Goal: Book appointment/travel/reservation

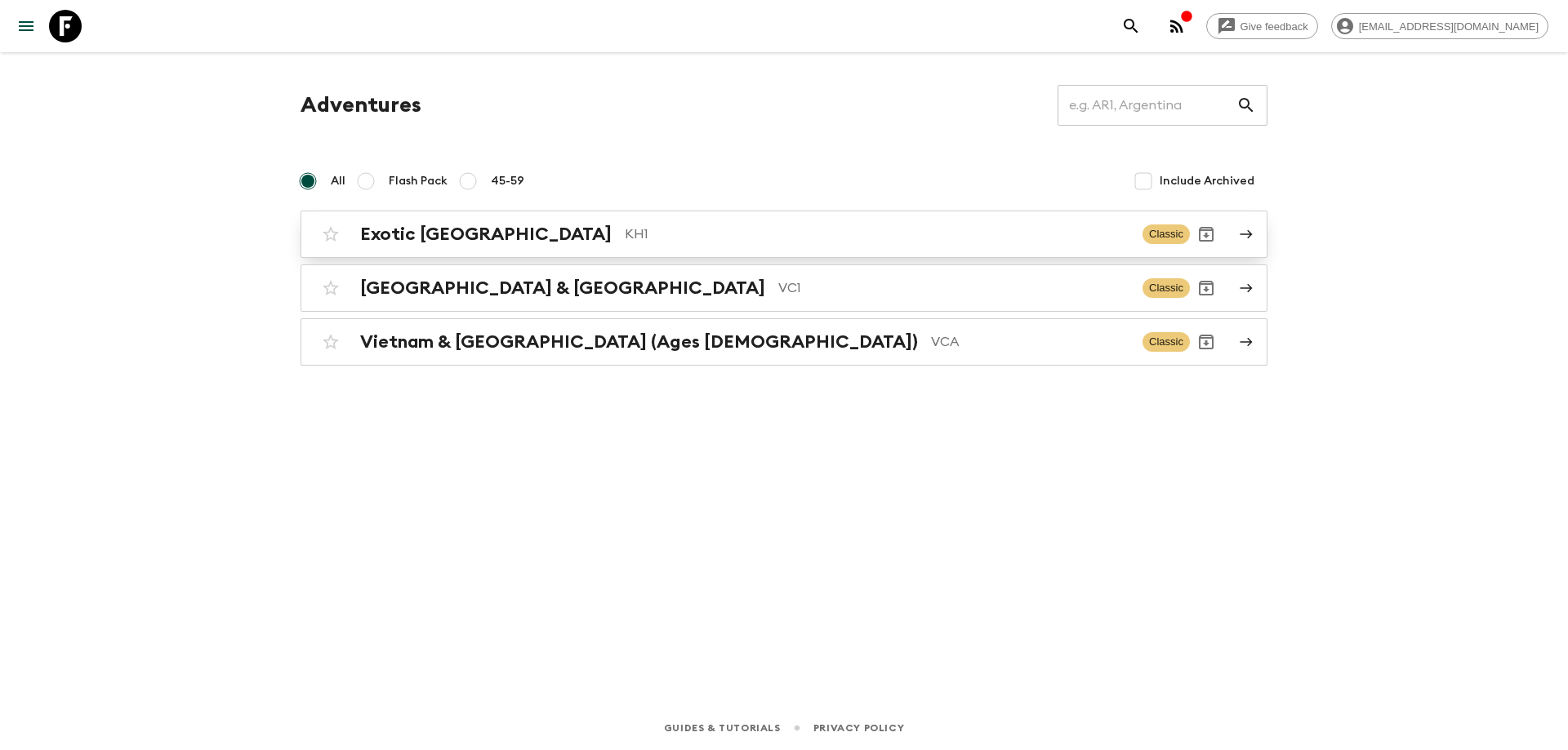
click at [684, 227] on p "KH1" at bounding box center [877, 234] width 504 height 19
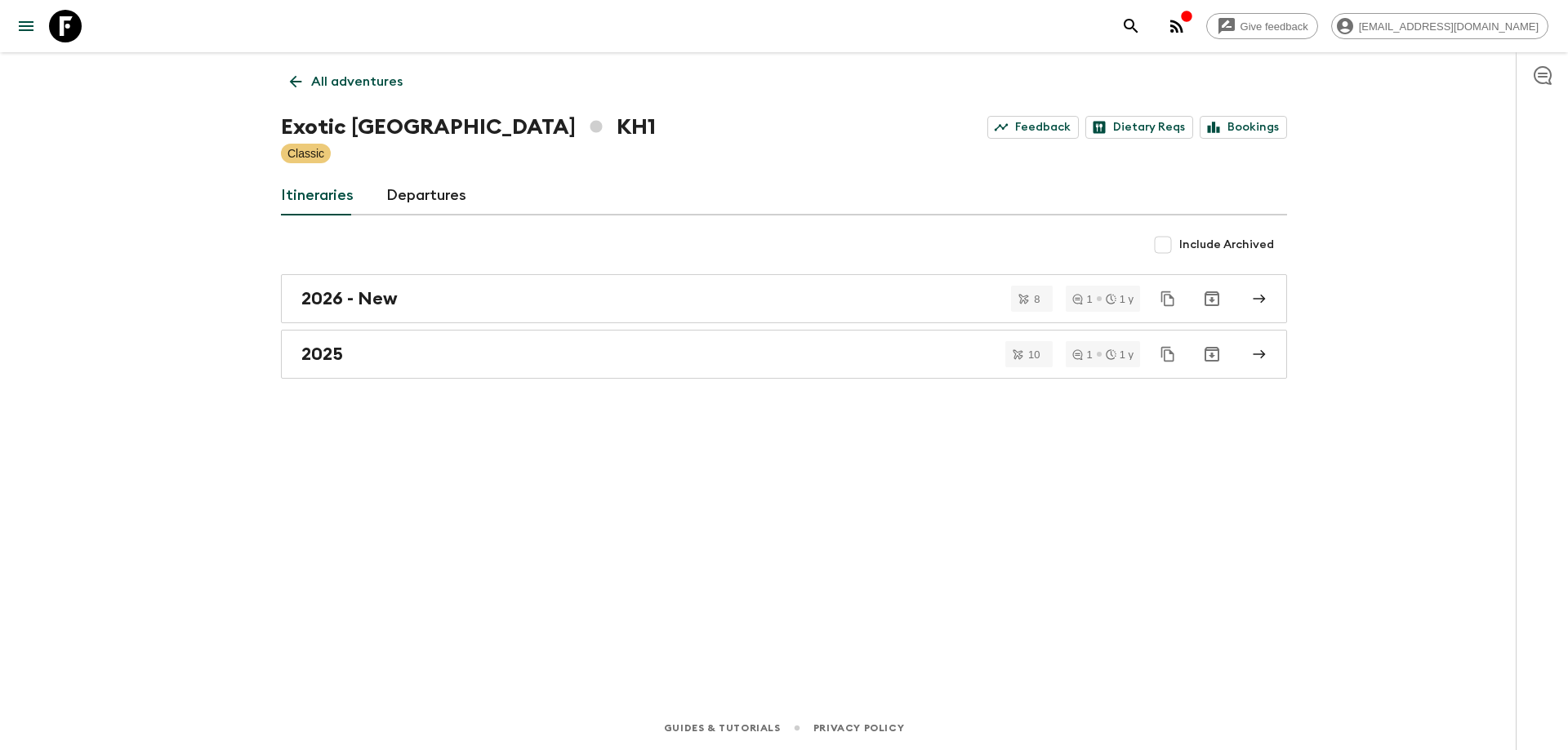
click at [427, 381] on div "All adventures Exotic [GEOGRAPHIC_DATA] KH1 Feedback Dietary Reqs Bookings Clas…" at bounding box center [784, 356] width 1045 height 608
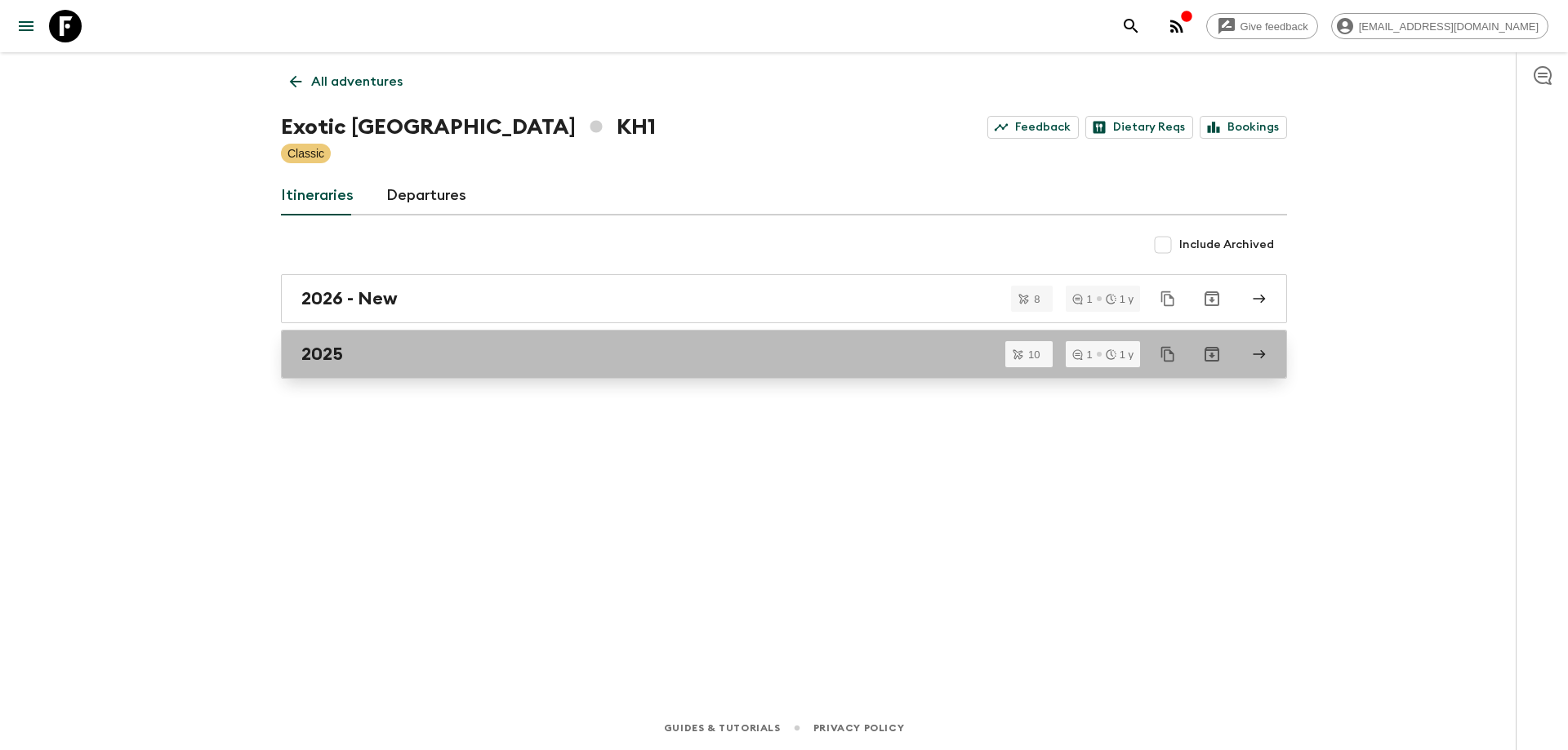
click at [440, 371] on link "2025" at bounding box center [783, 354] width 1006 height 49
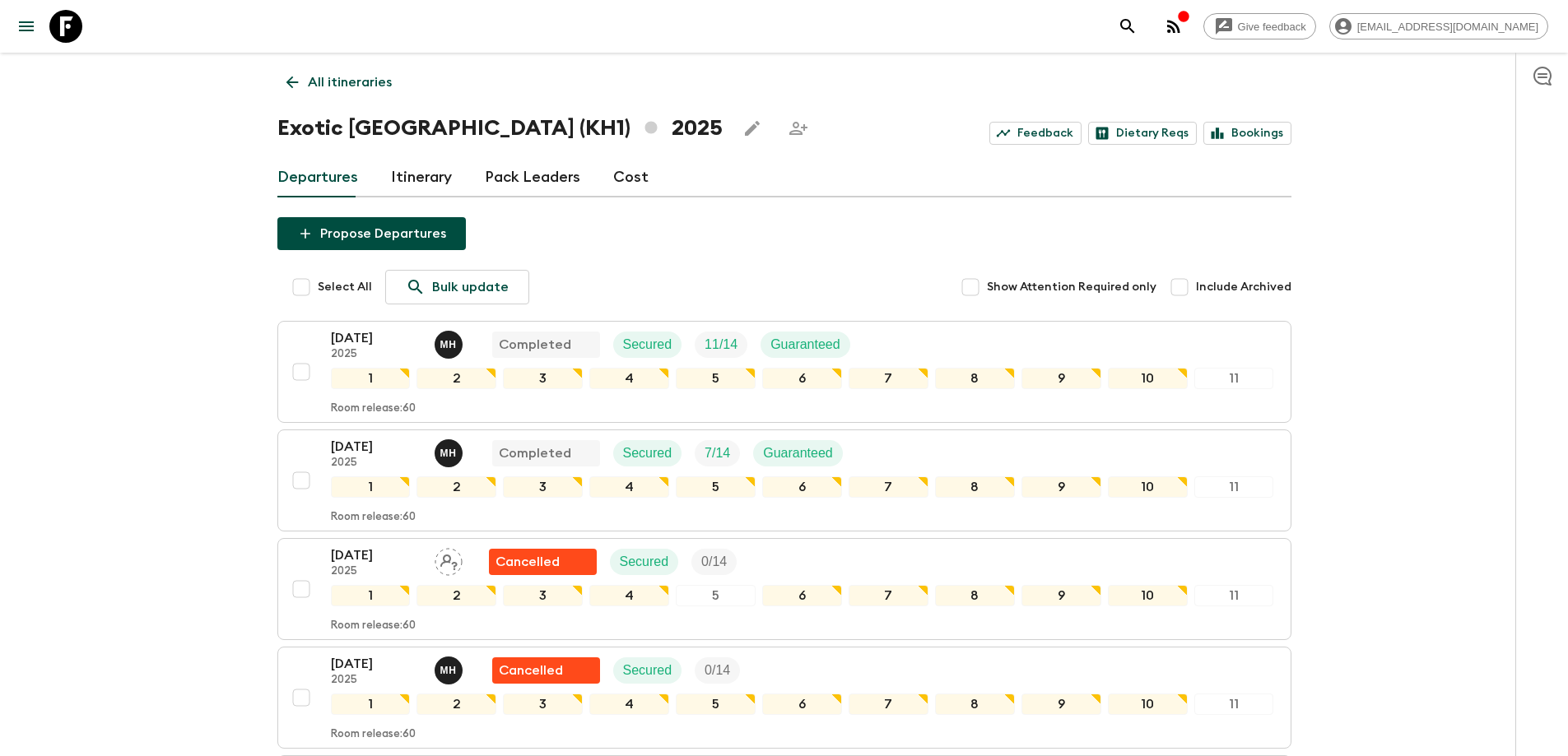
click at [293, 113] on h1 "Exotic [GEOGRAPHIC_DATA] (KH1) 2025" at bounding box center [500, 128] width 445 height 33
click at [293, 93] on link "All itineraries" at bounding box center [338, 83] width 123 height 33
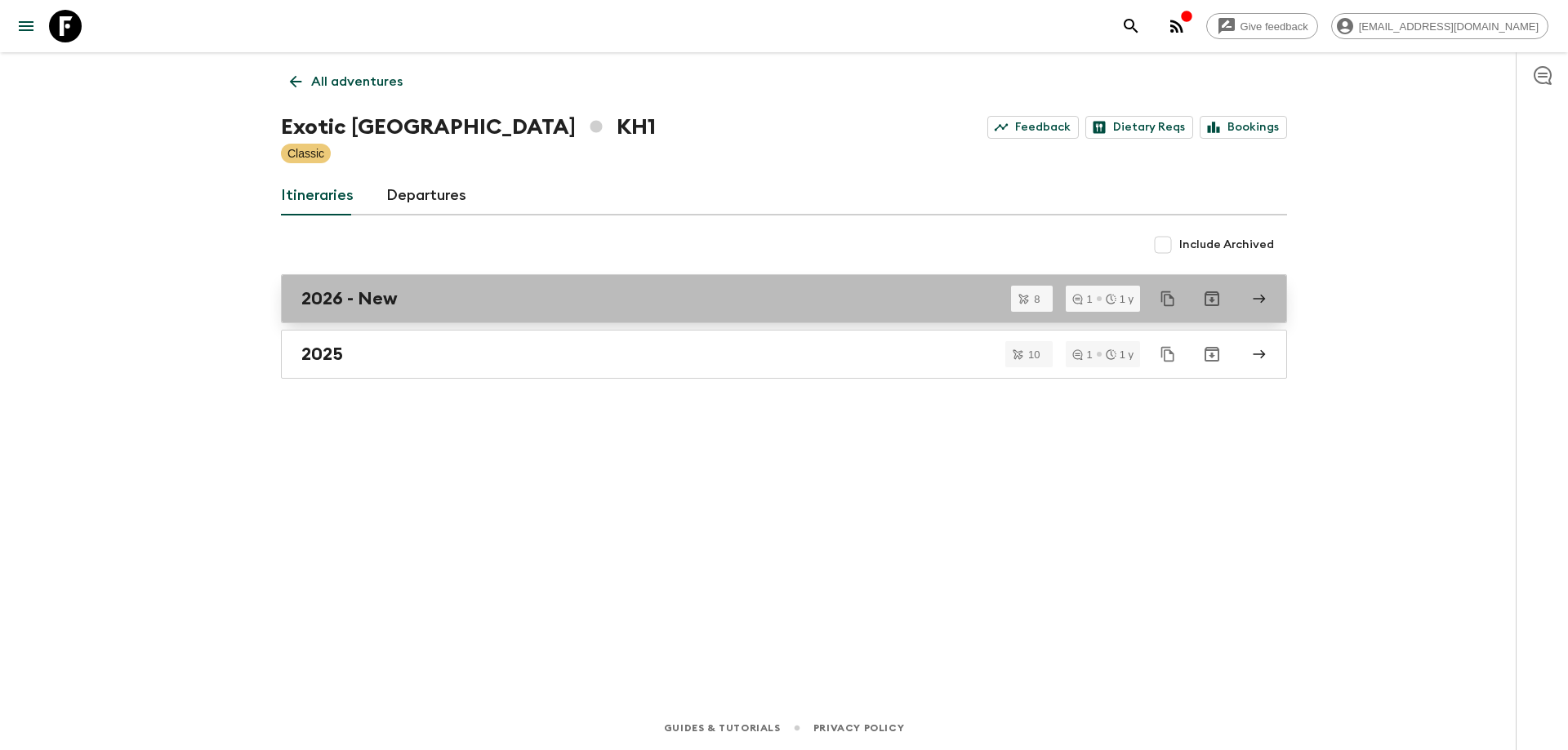
click at [402, 290] on div "2026 - New" at bounding box center [768, 299] width 934 height 21
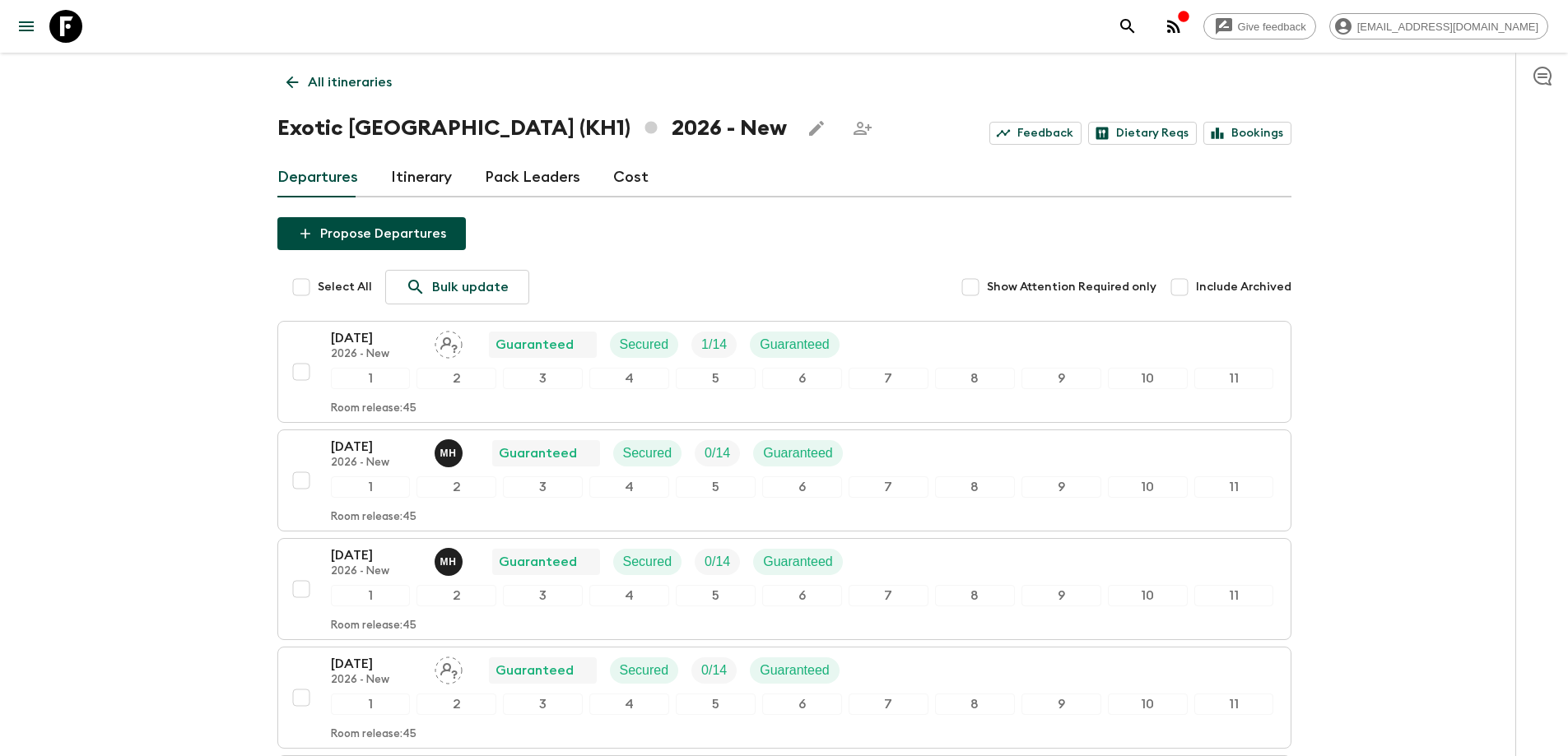
click at [1184, 32] on icon "button" at bounding box center [1173, 26] width 19 height 19
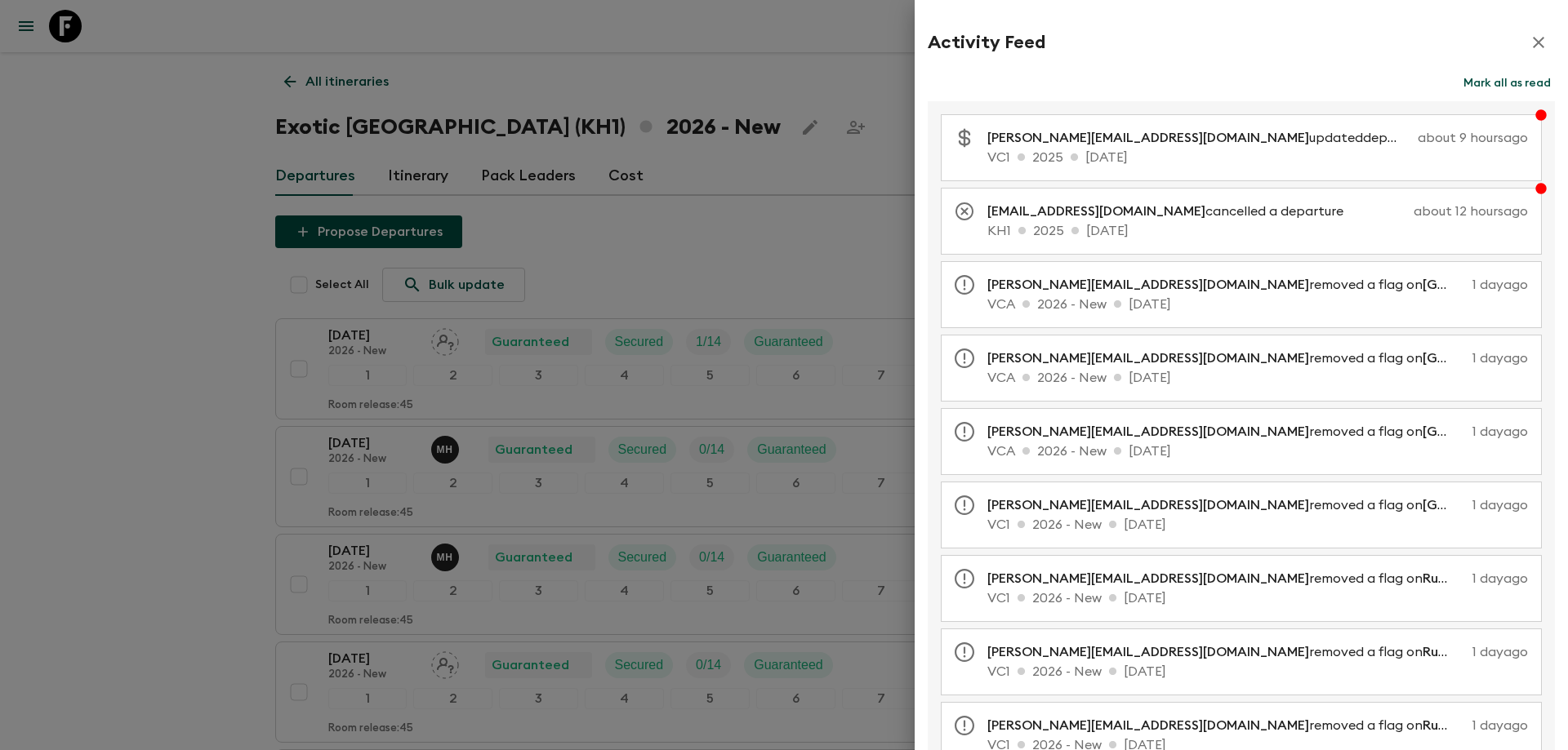
click at [1528, 40] on icon "button" at bounding box center [1538, 42] width 19 height 19
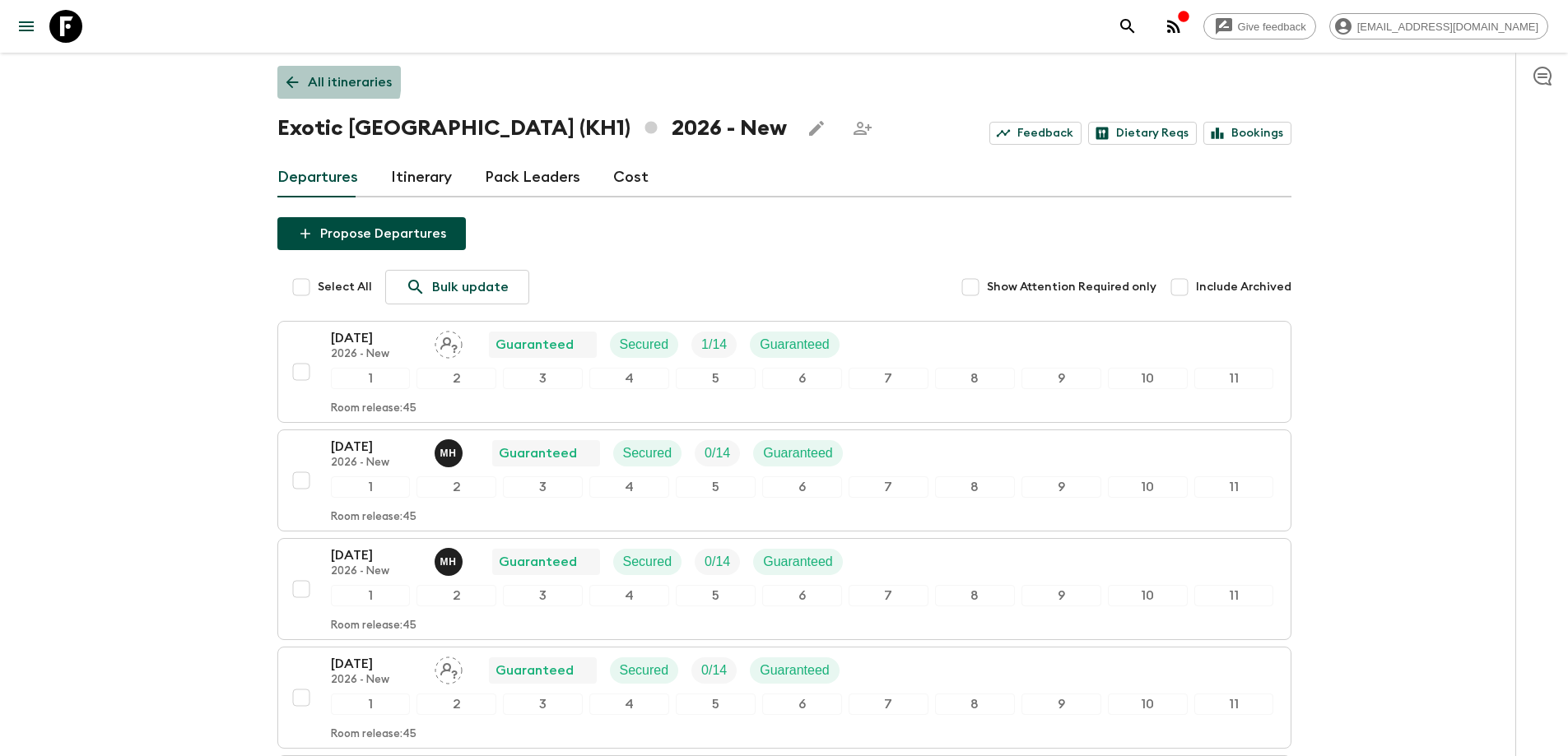
click at [286, 77] on icon at bounding box center [292, 82] width 18 height 18
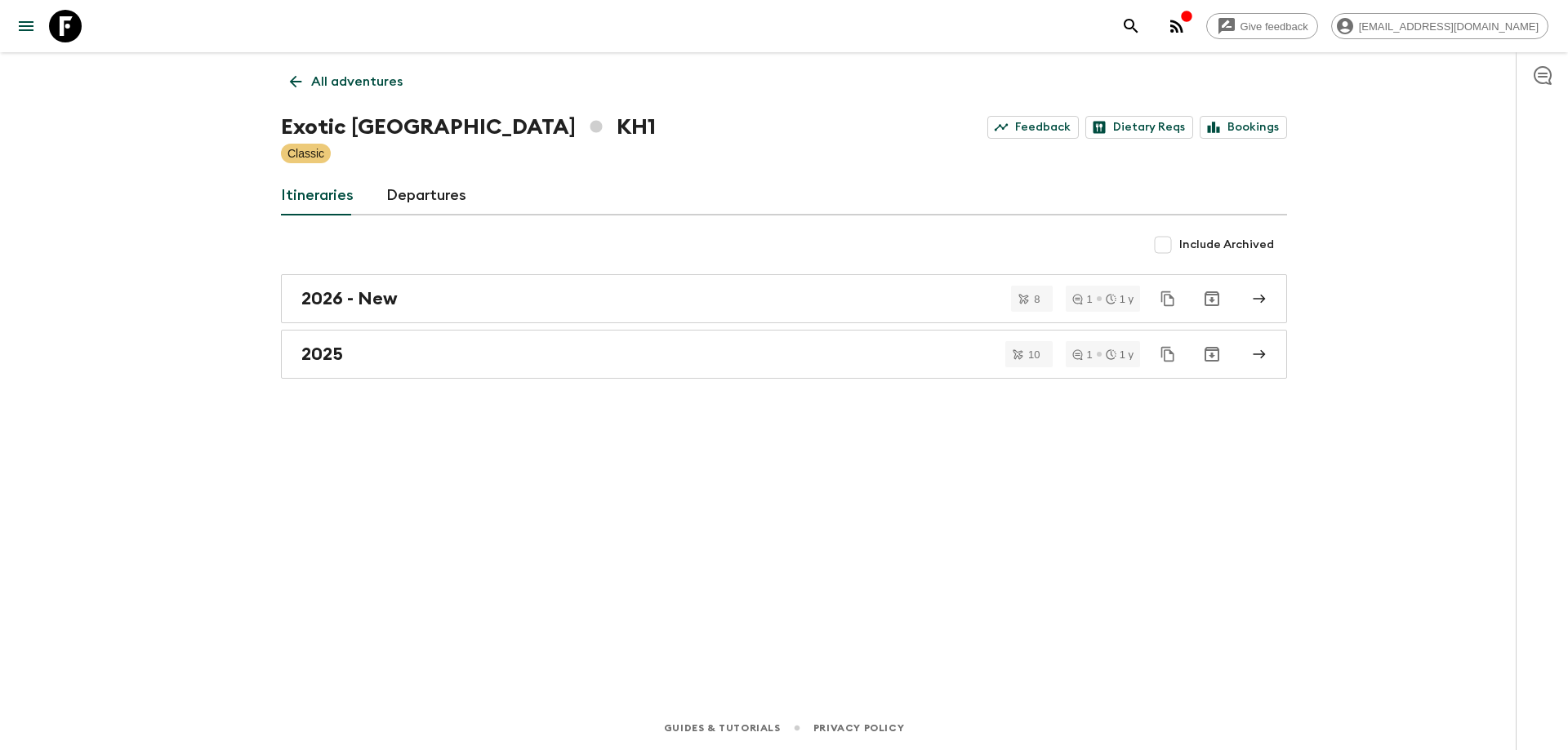
click at [284, 76] on link "All adventures" at bounding box center [345, 82] width 130 height 33
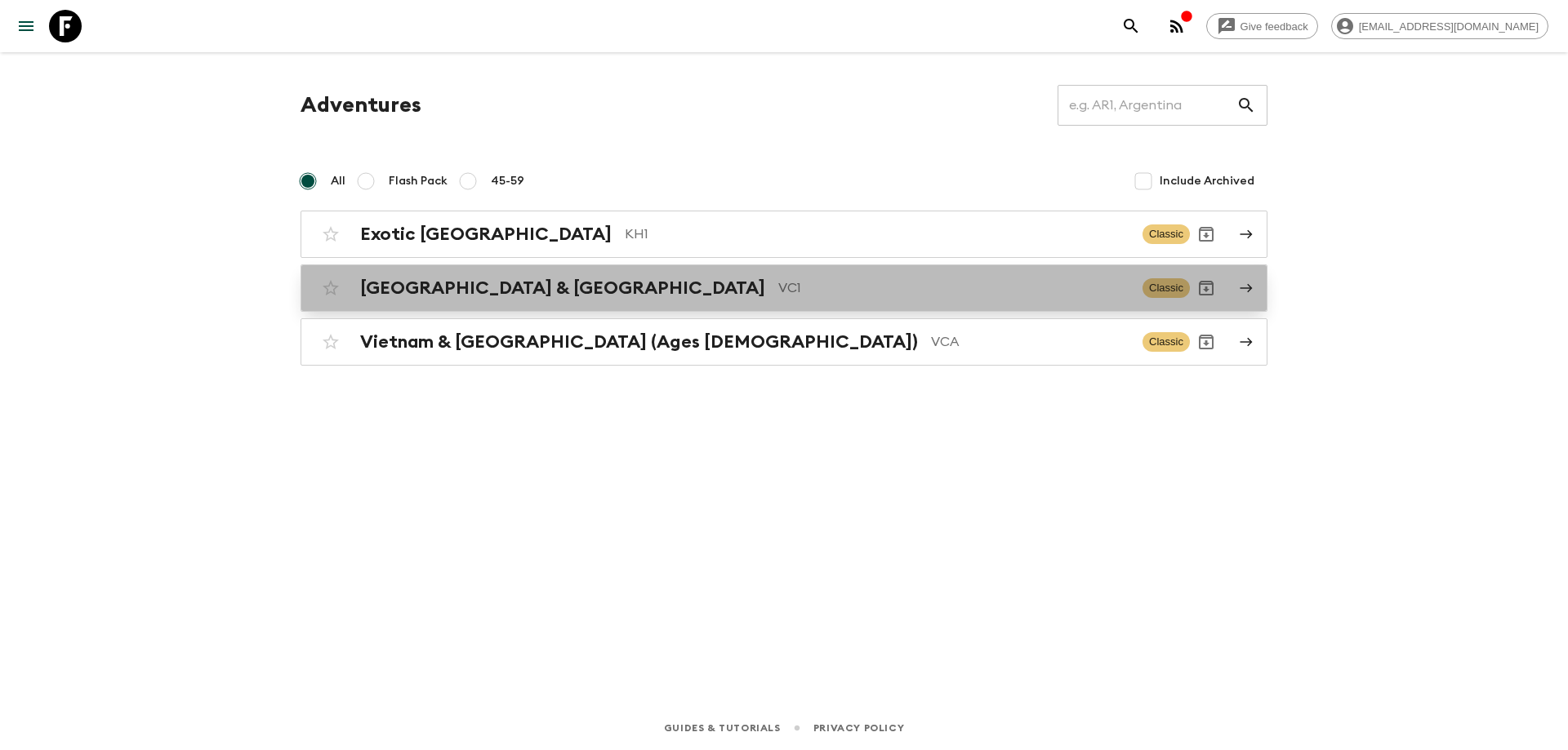
click at [464, 290] on h2 "[GEOGRAPHIC_DATA] & [GEOGRAPHIC_DATA]" at bounding box center [562, 288] width 405 height 21
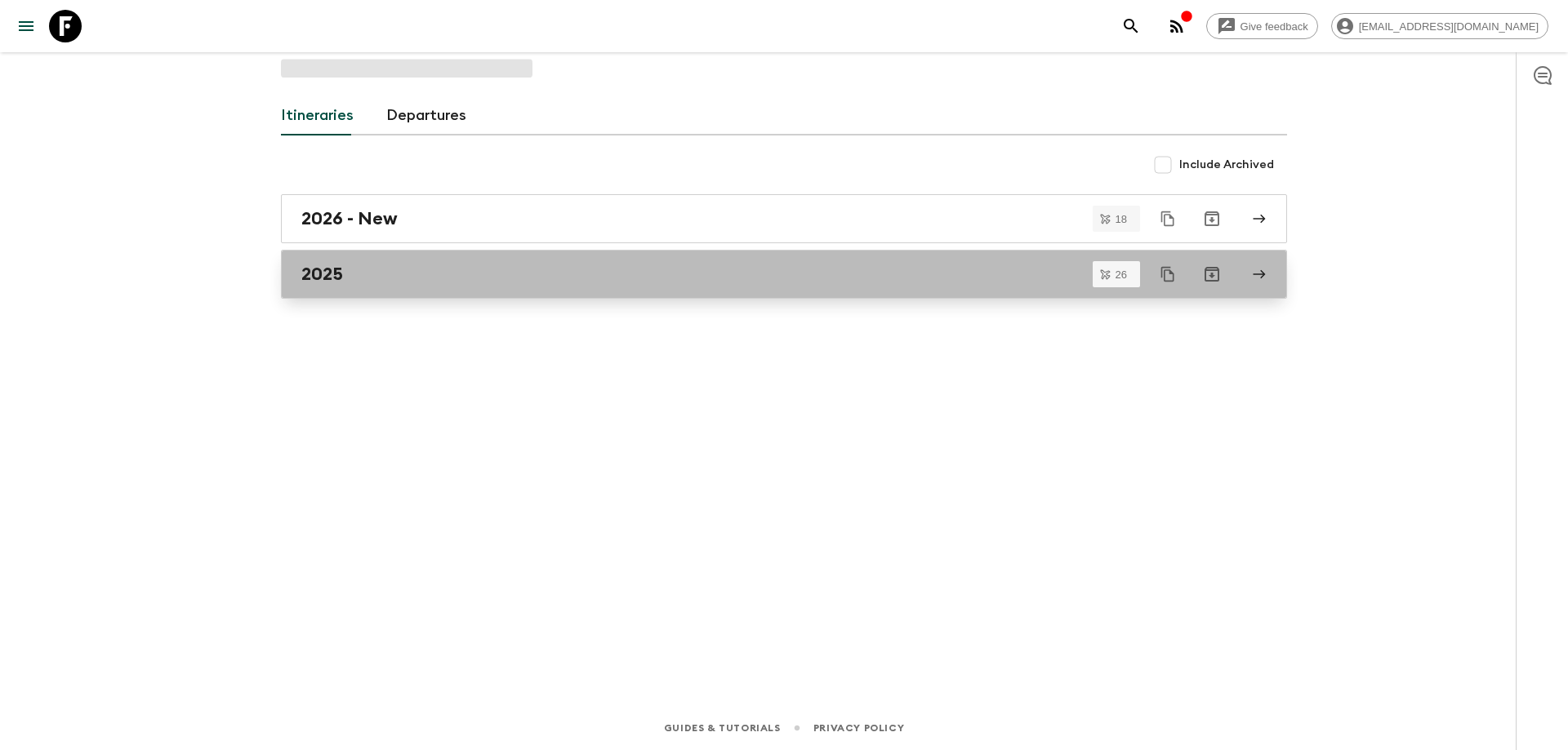
click at [520, 281] on div "2025" at bounding box center [768, 275] width 934 height 21
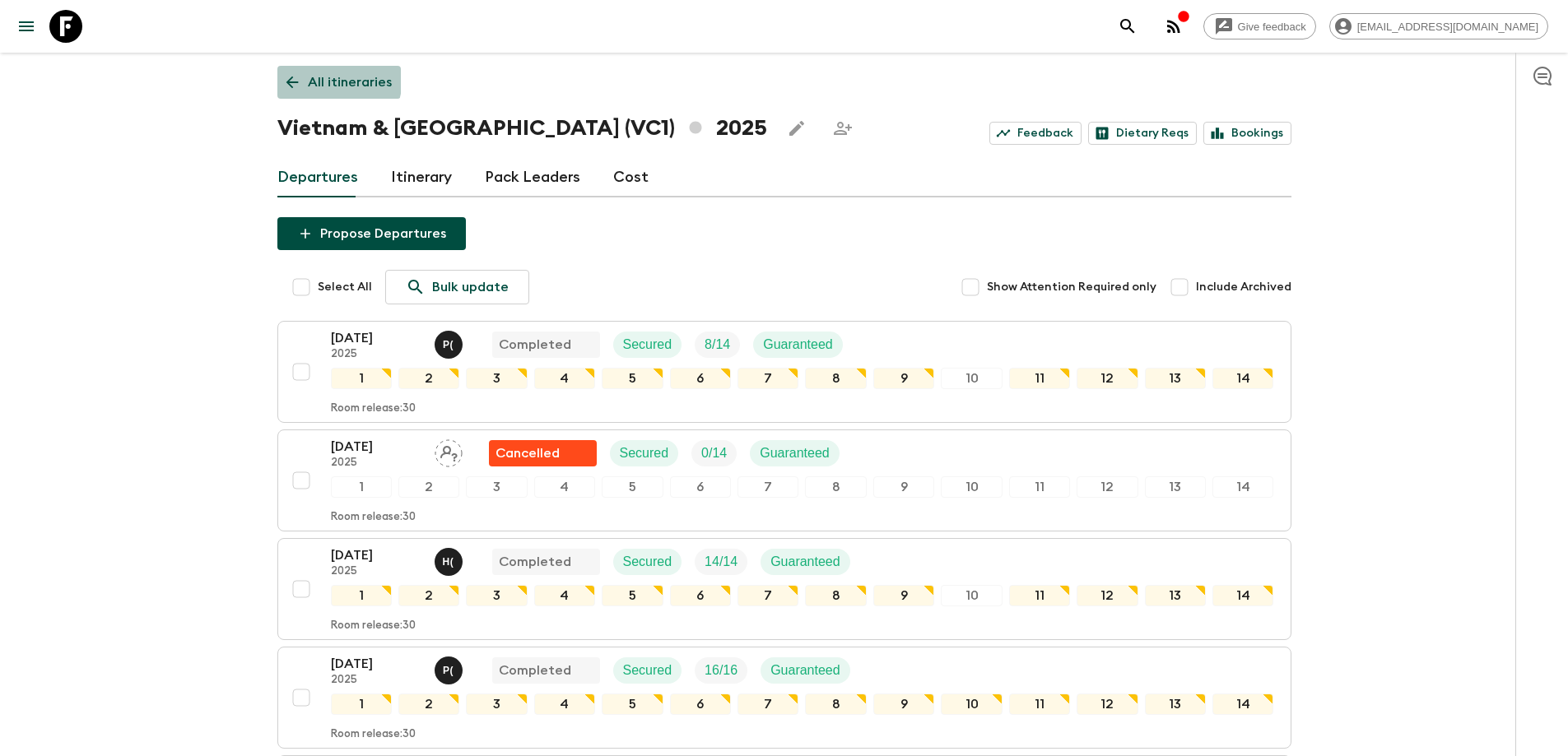
click at [293, 74] on icon at bounding box center [292, 82] width 18 height 18
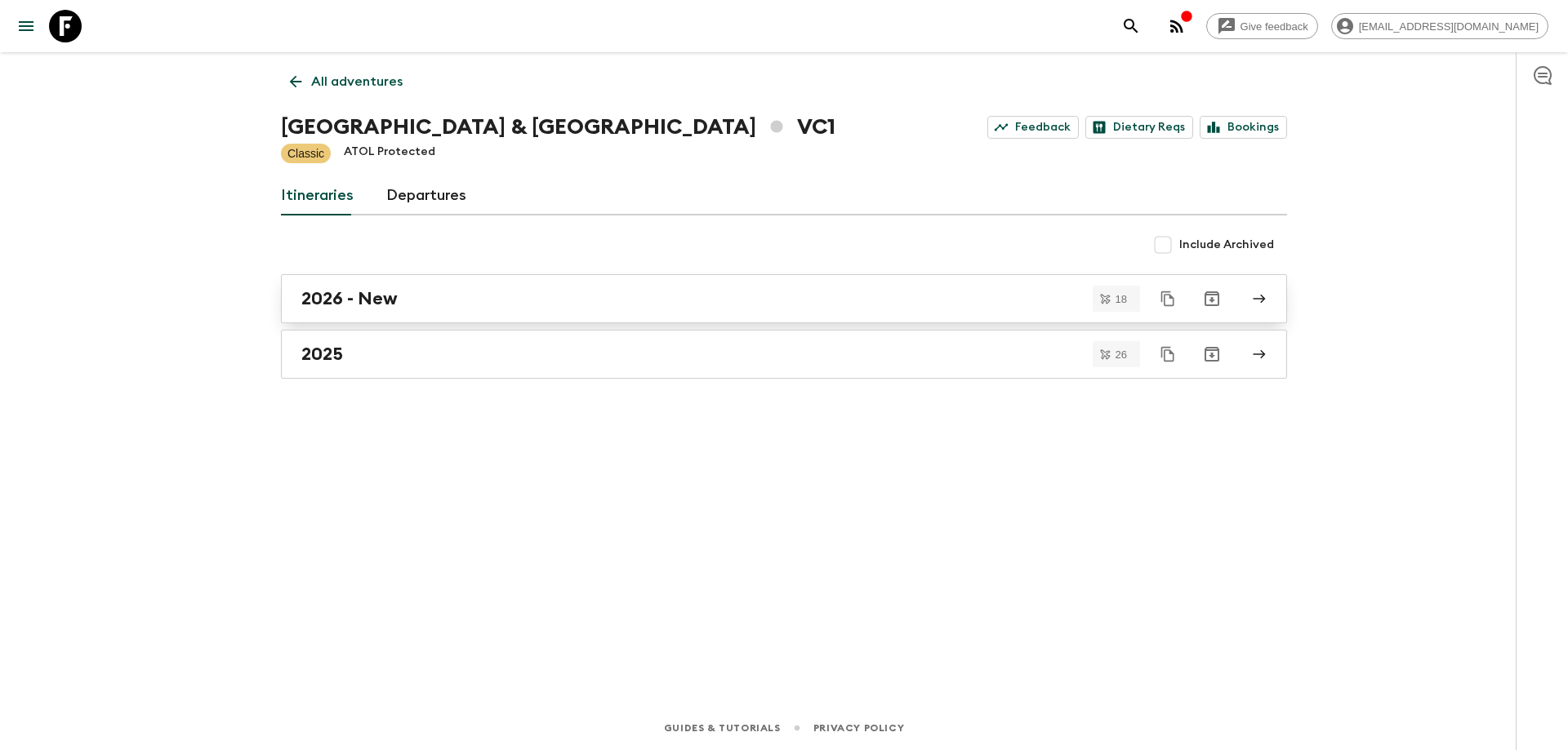
click at [377, 285] on link "2026 - New" at bounding box center [783, 299] width 1006 height 49
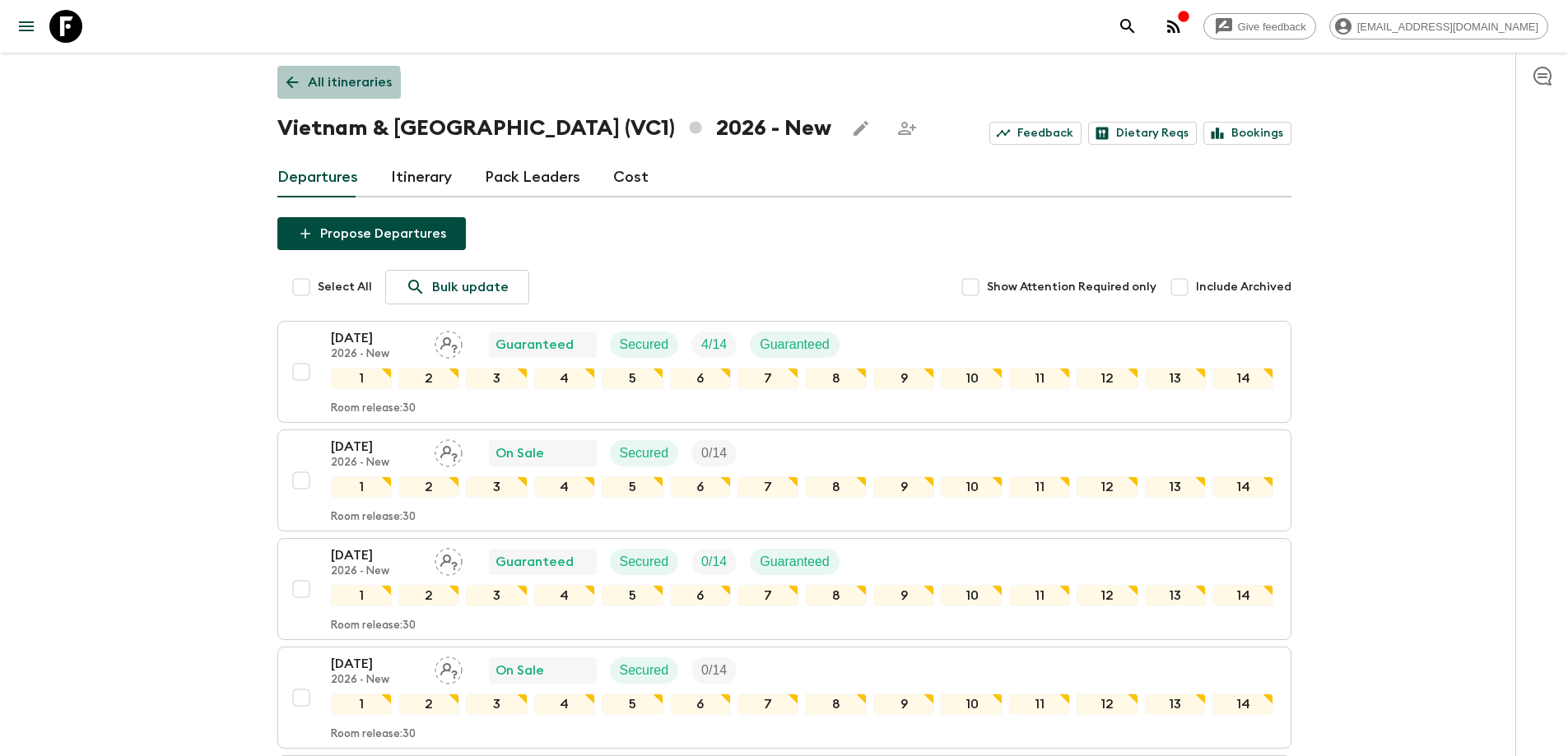
click at [287, 88] on icon at bounding box center [292, 82] width 18 height 18
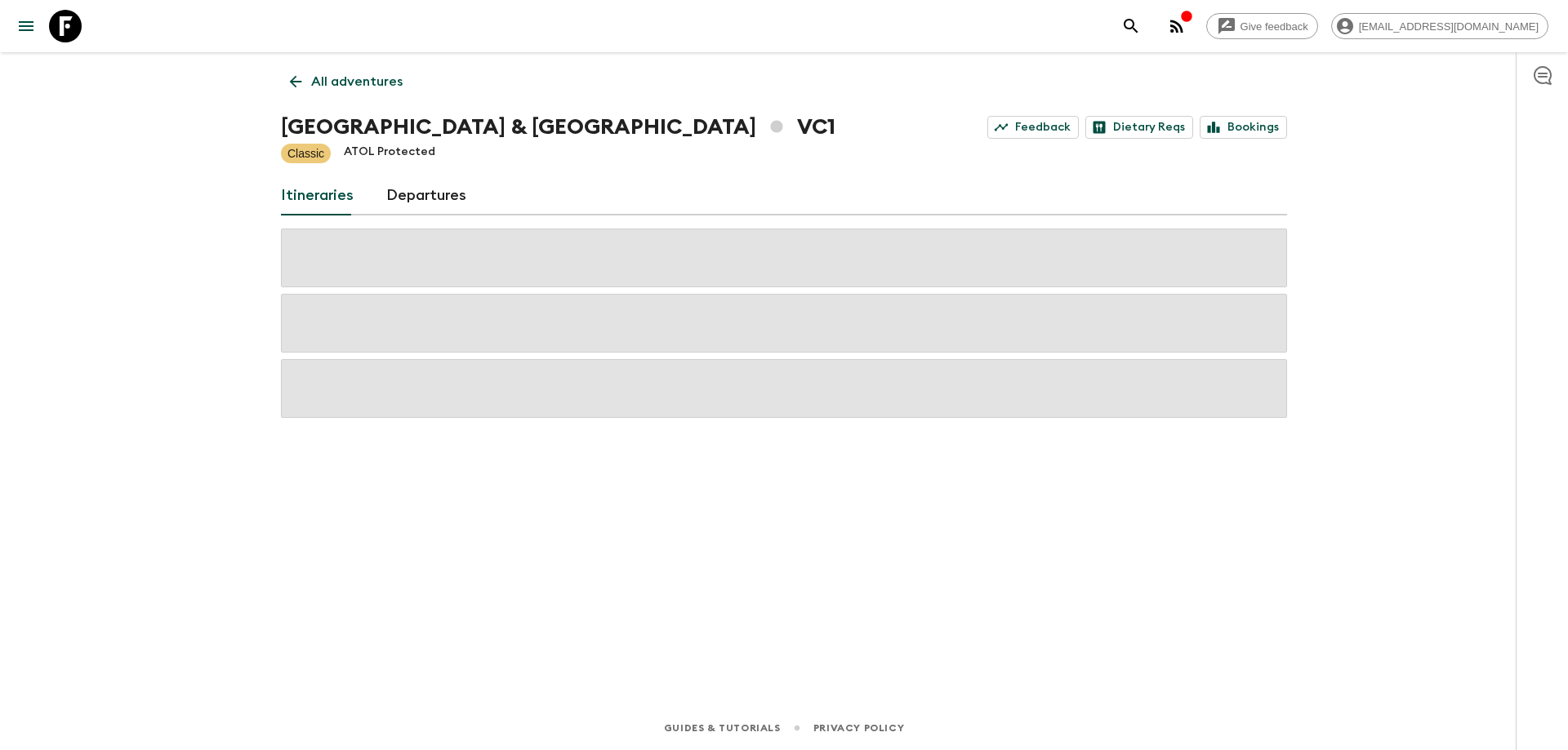
click at [284, 88] on link "All adventures" at bounding box center [345, 82] width 130 height 33
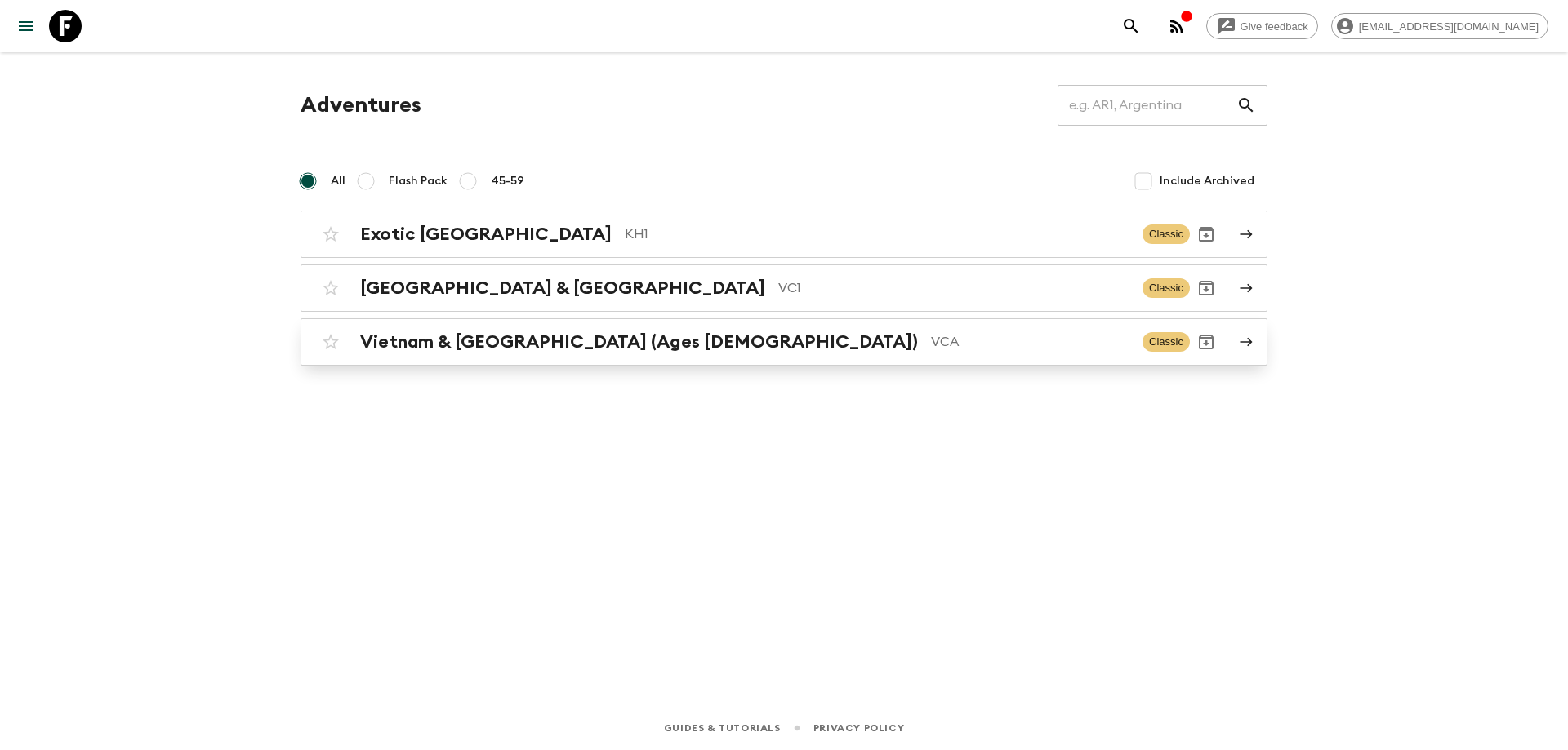
click at [508, 340] on h2 "Vietnam & [GEOGRAPHIC_DATA] (Ages [DEMOGRAPHIC_DATA])" at bounding box center [638, 342] width 557 height 21
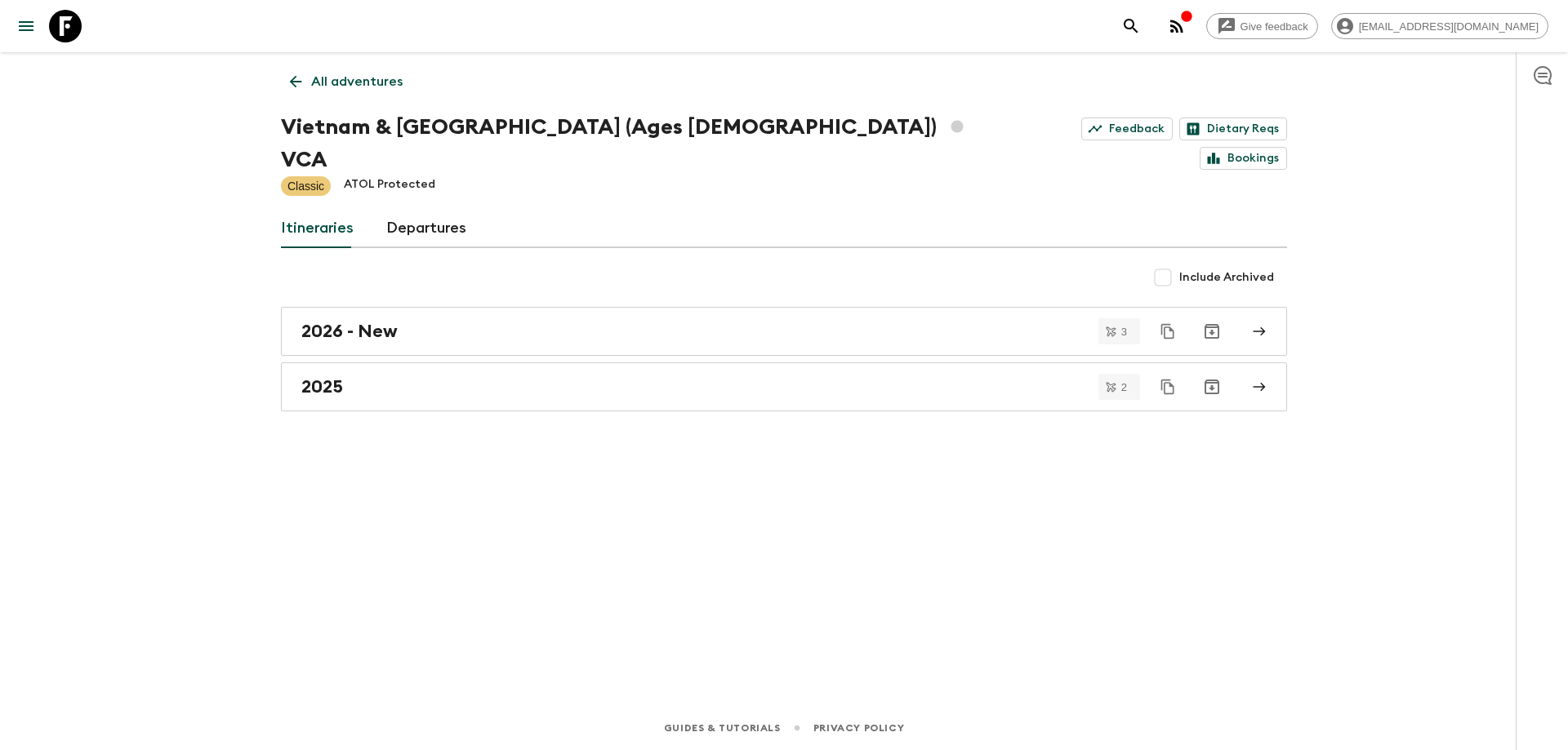
click at [397, 310] on link "2026 - New" at bounding box center [783, 331] width 1006 height 49
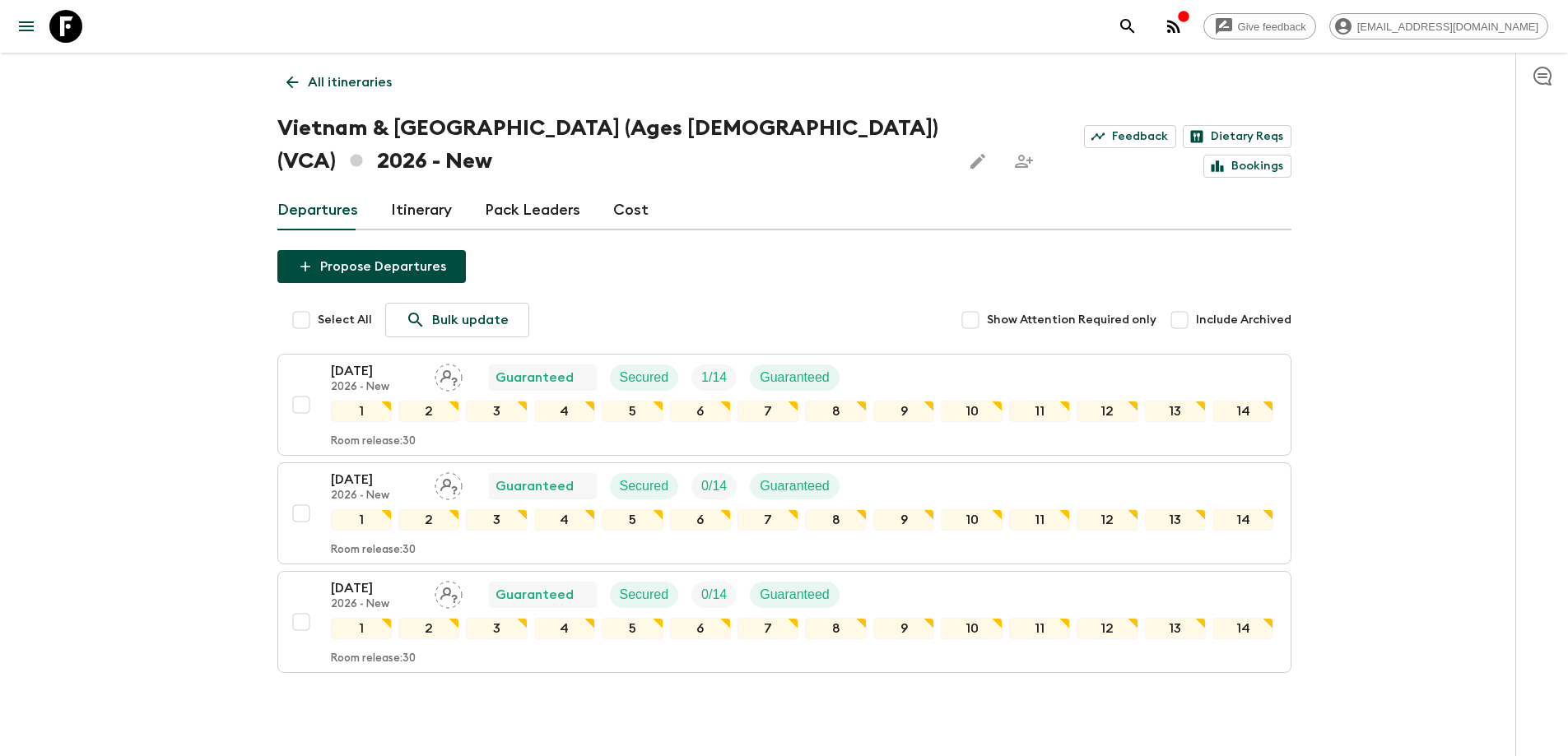
click at [288, 78] on icon at bounding box center [292, 82] width 18 height 18
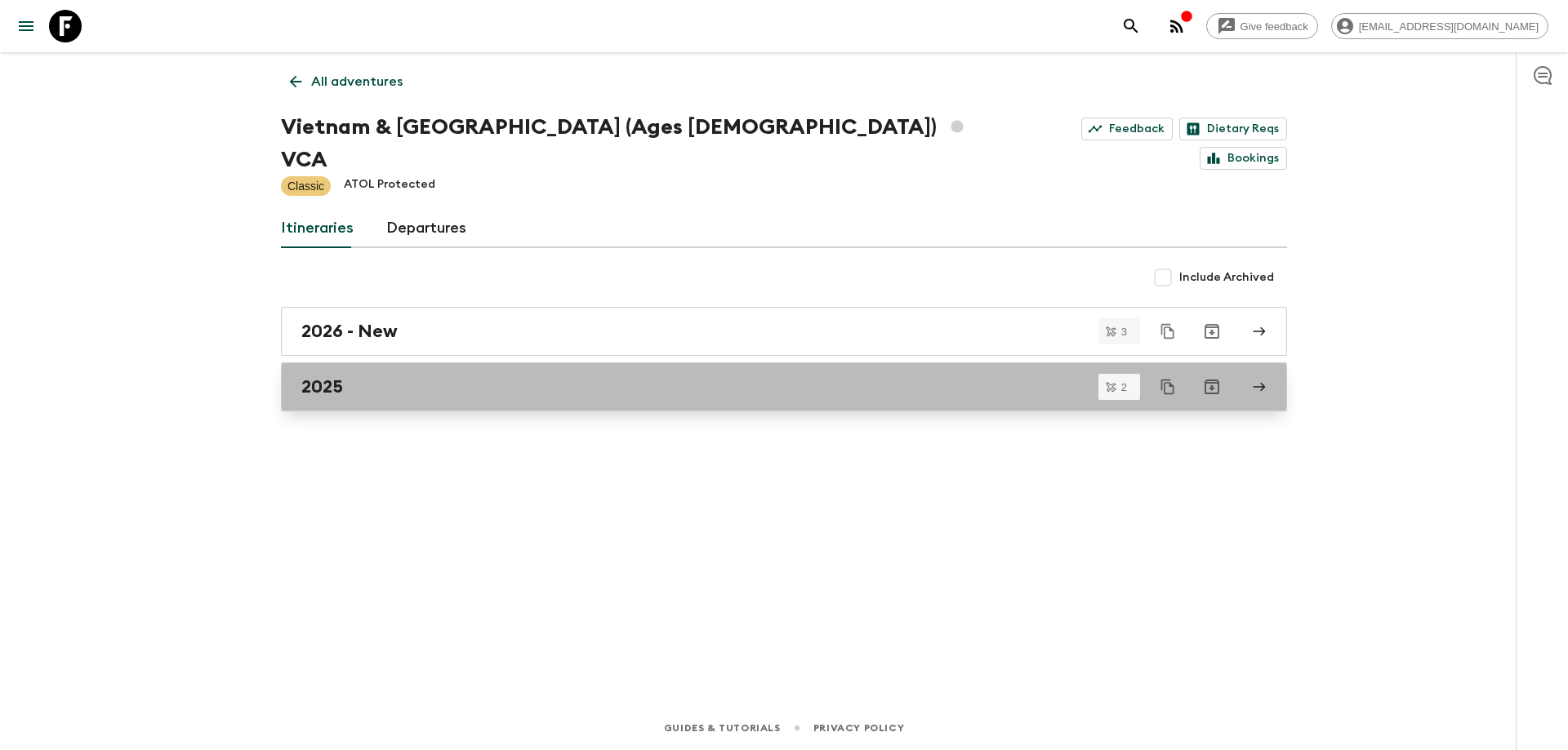
click at [433, 373] on link "2025" at bounding box center [783, 387] width 1006 height 49
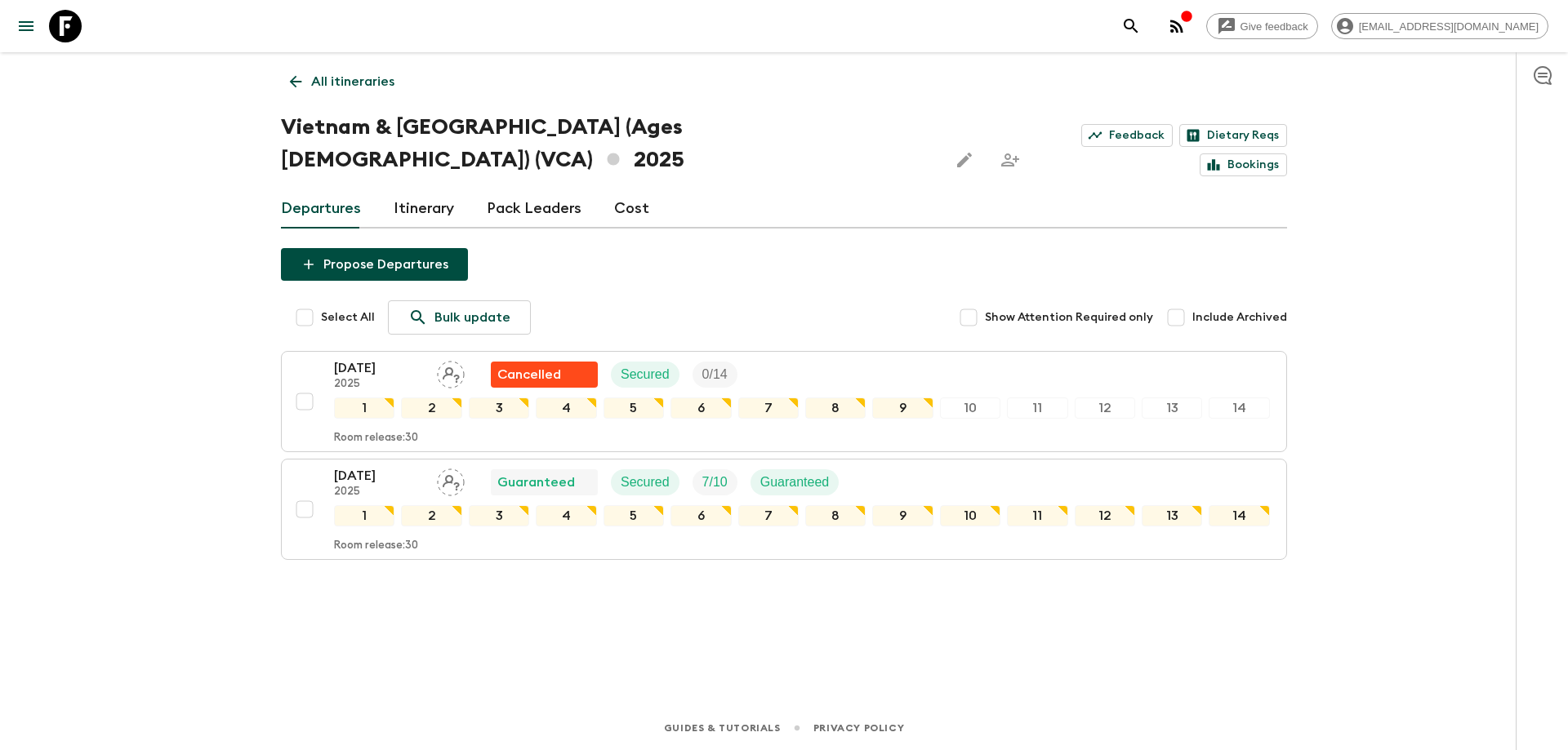
click at [303, 78] on icon at bounding box center [295, 81] width 18 height 18
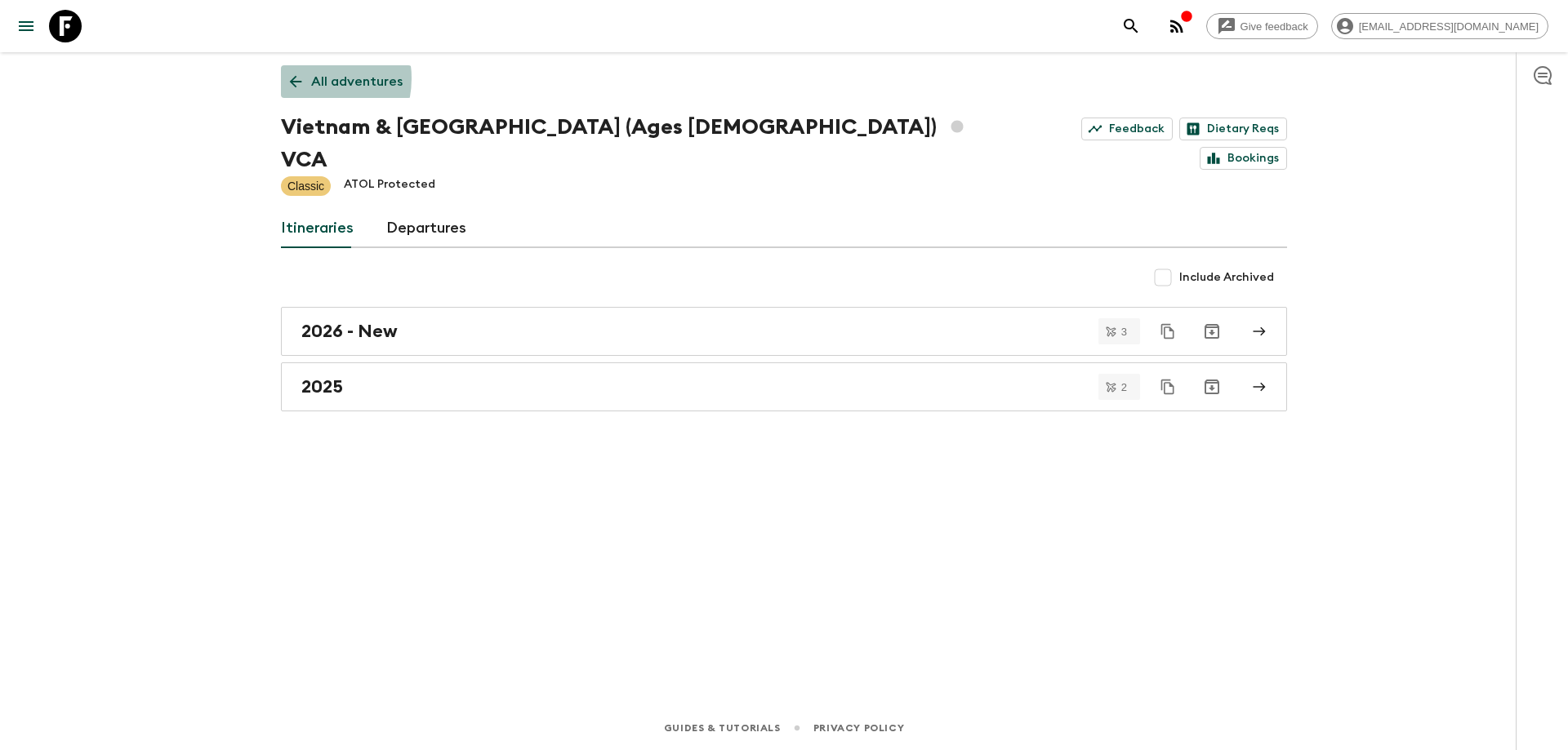
click at [303, 78] on icon at bounding box center [295, 81] width 18 height 18
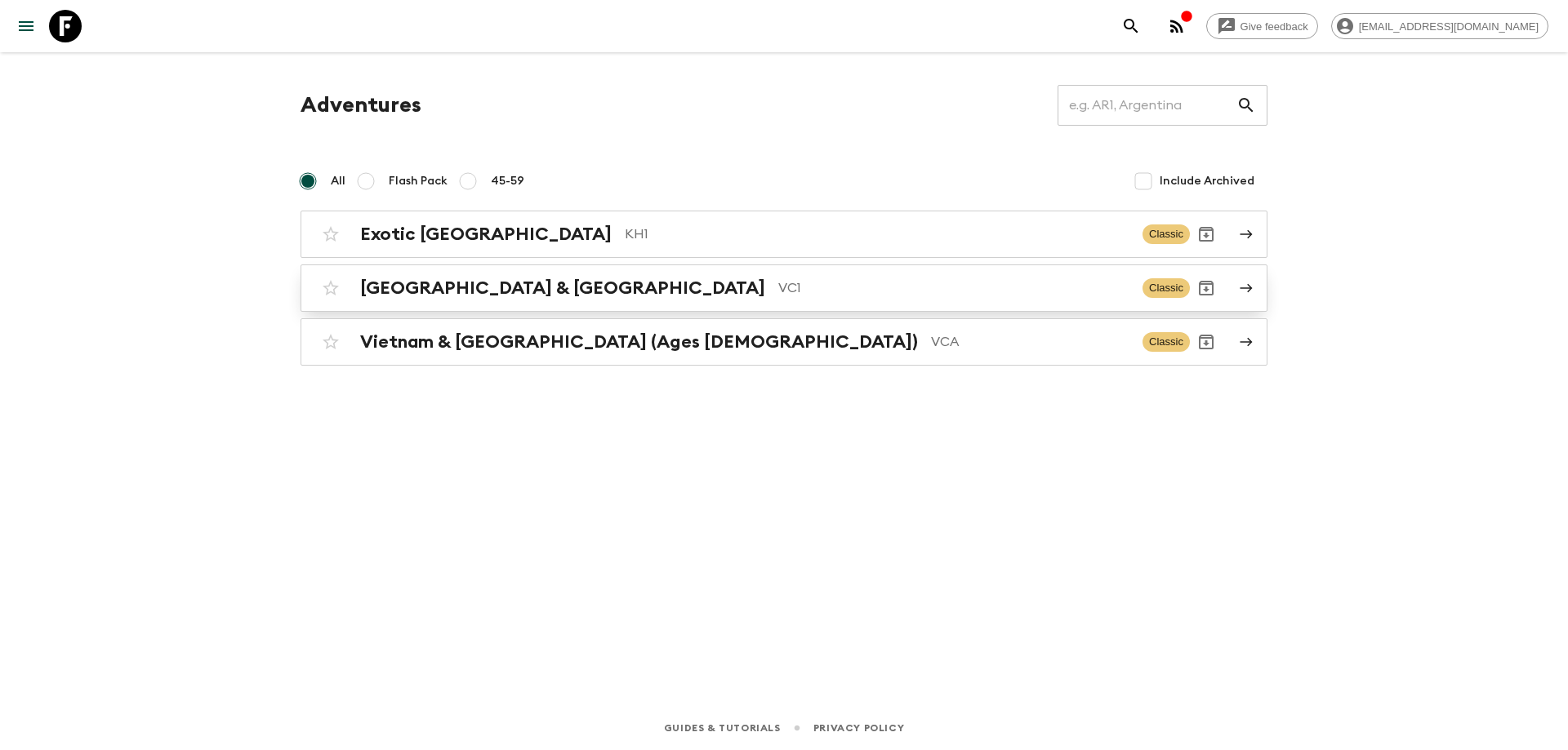
click at [778, 288] on p "VC1" at bounding box center [954, 288] width 351 height 19
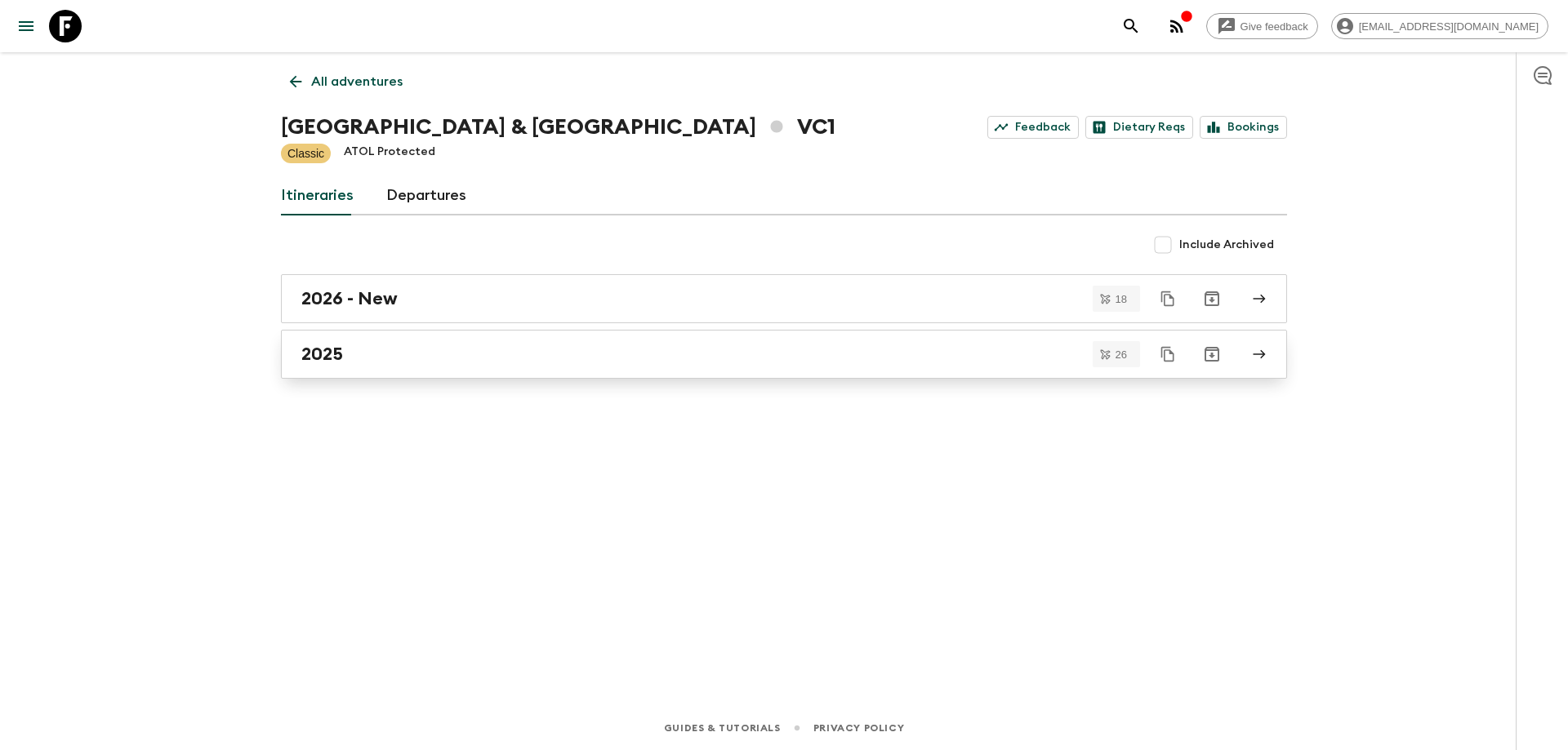
click at [509, 363] on div "2025" at bounding box center [768, 355] width 934 height 21
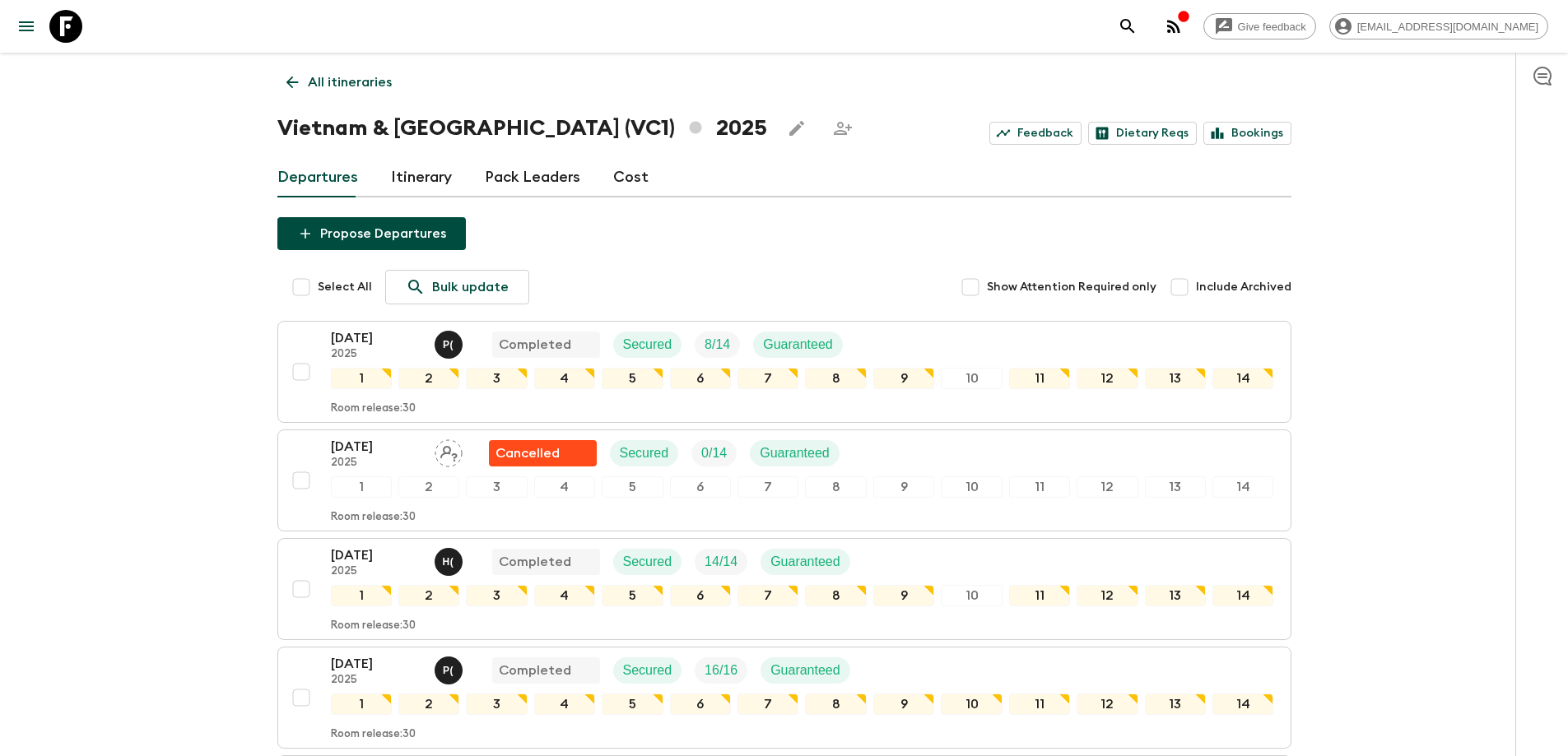
scroll to position [1481, 0]
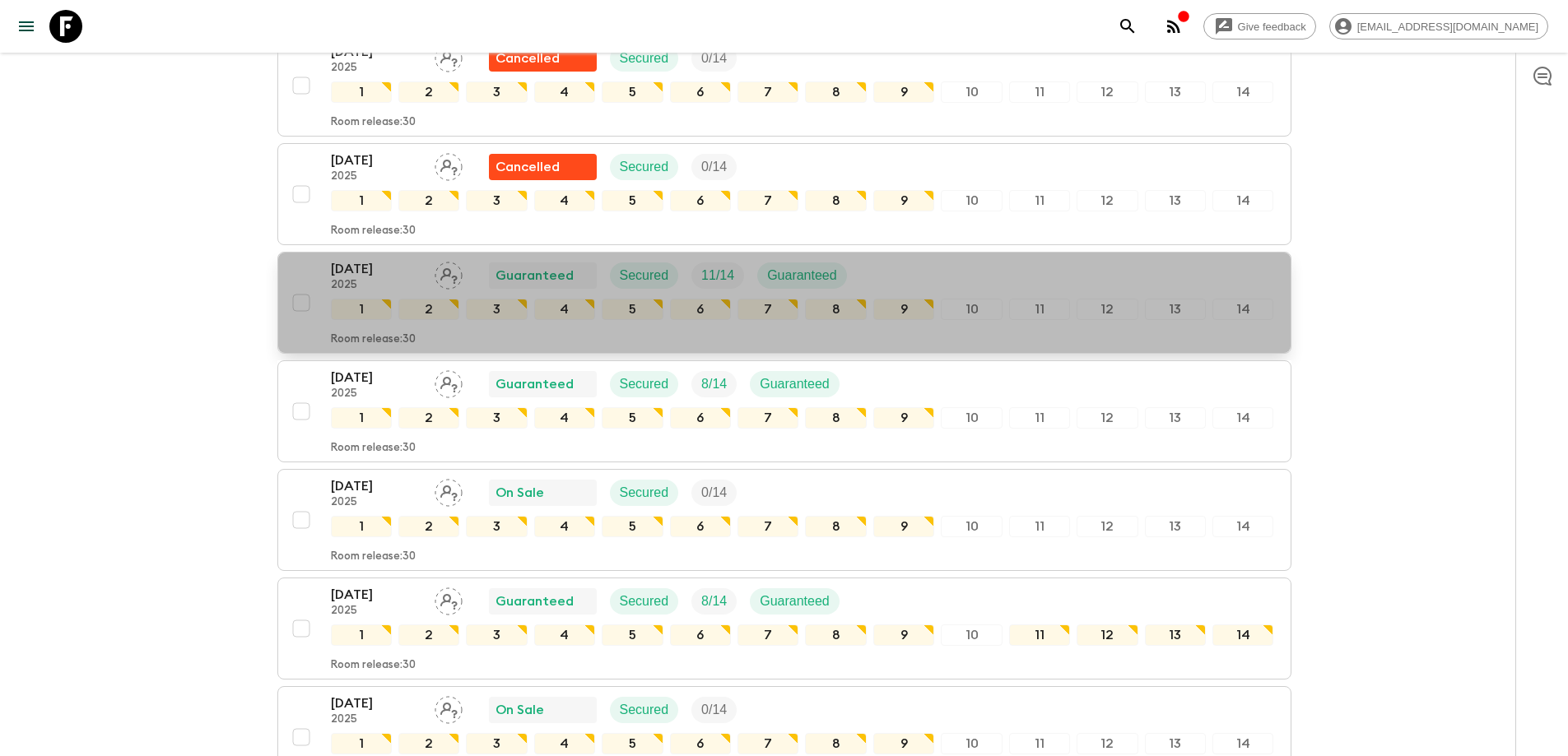
click at [387, 274] on p "[DATE]" at bounding box center [375, 269] width 90 height 19
